Goal: Task Accomplishment & Management: Use online tool/utility

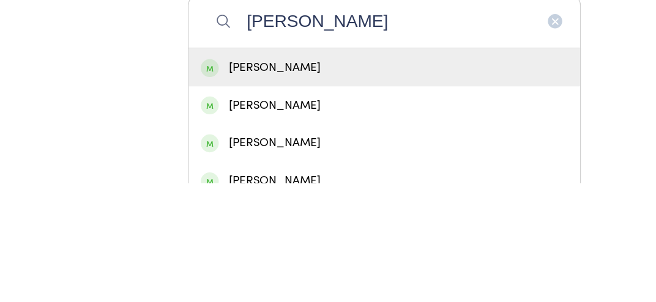
type input "[PERSON_NAME]"
click at [328, 212] on div "[PERSON_NAME]" at bounding box center [327, 203] width 313 height 17
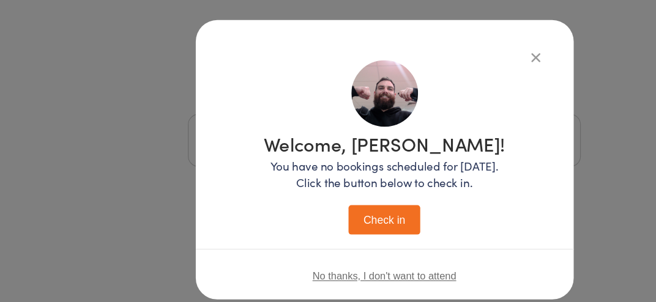
scroll to position [28, 0]
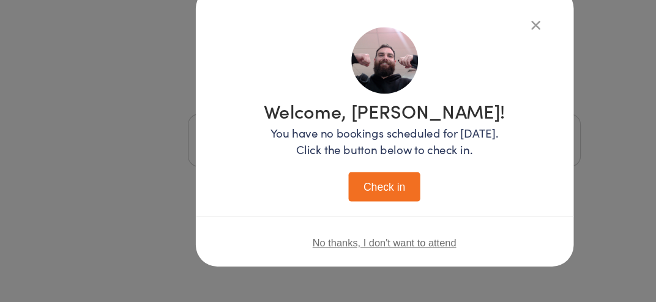
click at [463, 63] on icon "button" at bounding box center [457, 64] width 13 height 13
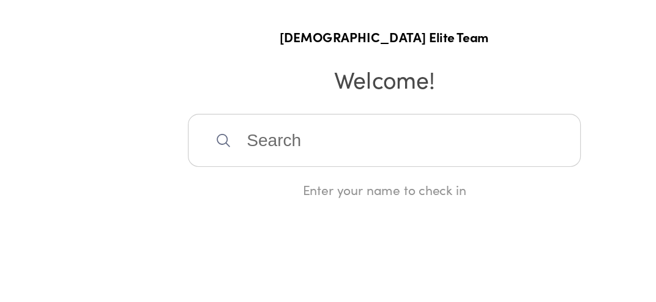
click at [311, 180] on input "search" at bounding box center [327, 163] width 335 height 45
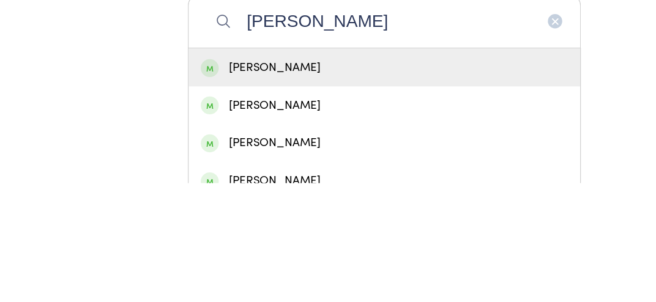
type input "[PERSON_NAME]"
click at [296, 211] on div "[PERSON_NAME]" at bounding box center [327, 203] width 313 height 17
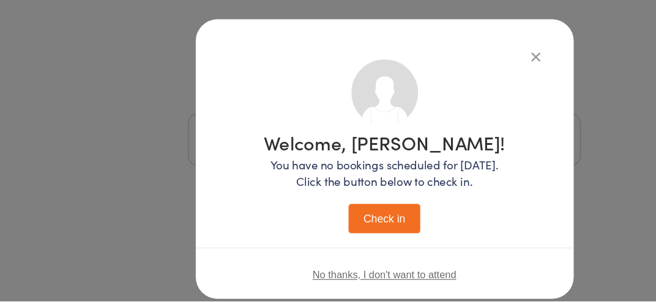
scroll to position [0, 0]
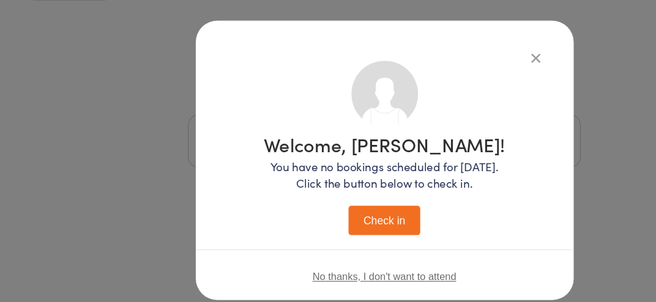
click at [317, 226] on button "Check in" at bounding box center [327, 231] width 61 height 25
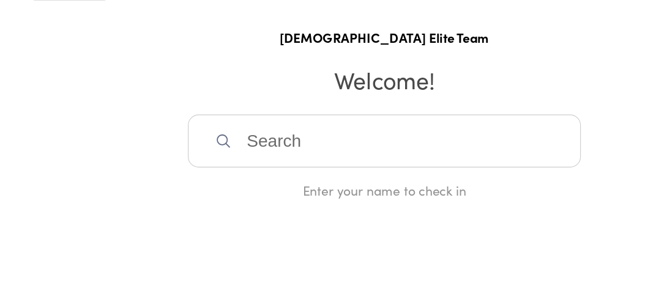
click at [196, 186] on input "search" at bounding box center [327, 163] width 335 height 45
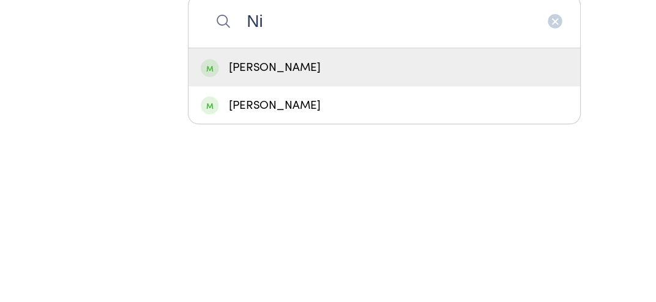
type input "N"
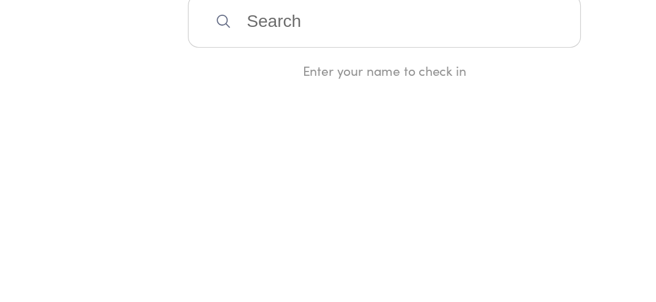
click at [68, 168] on div "Manual search Scanner input Check Out [DEMOGRAPHIC_DATA] Elite Team Welcome! En…" at bounding box center [328, 107] width 656 height 214
